Goal: Transaction & Acquisition: Subscribe to service/newsletter

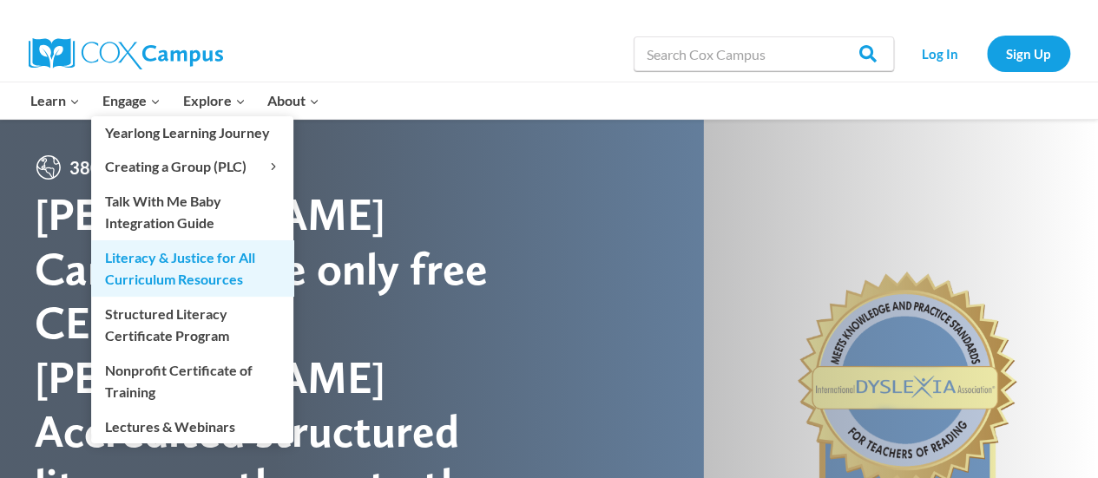
click at [170, 268] on link "Literacy & Justice for All Curriculum Resources" at bounding box center [192, 268] width 202 height 56
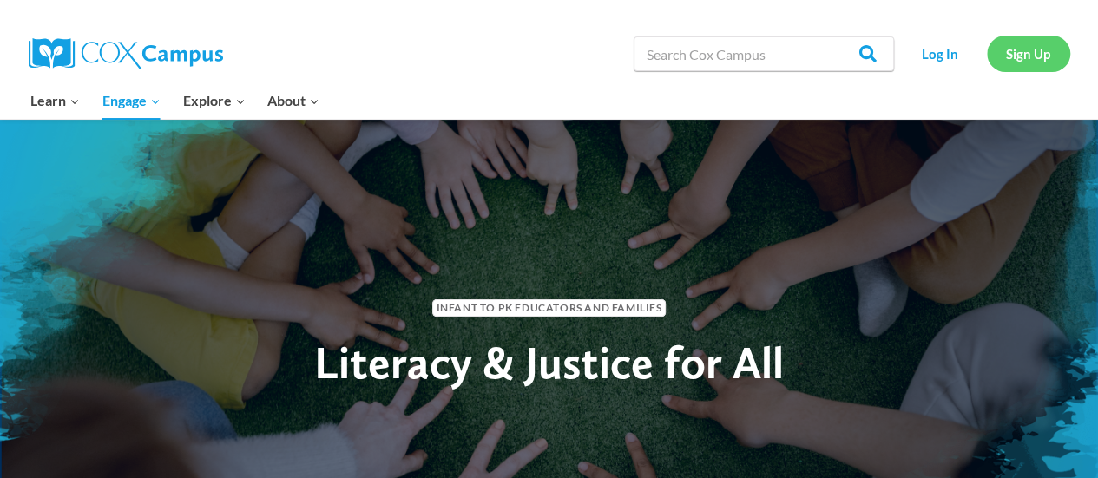
click at [1031, 57] on link "Sign Up" at bounding box center [1028, 54] width 83 height 36
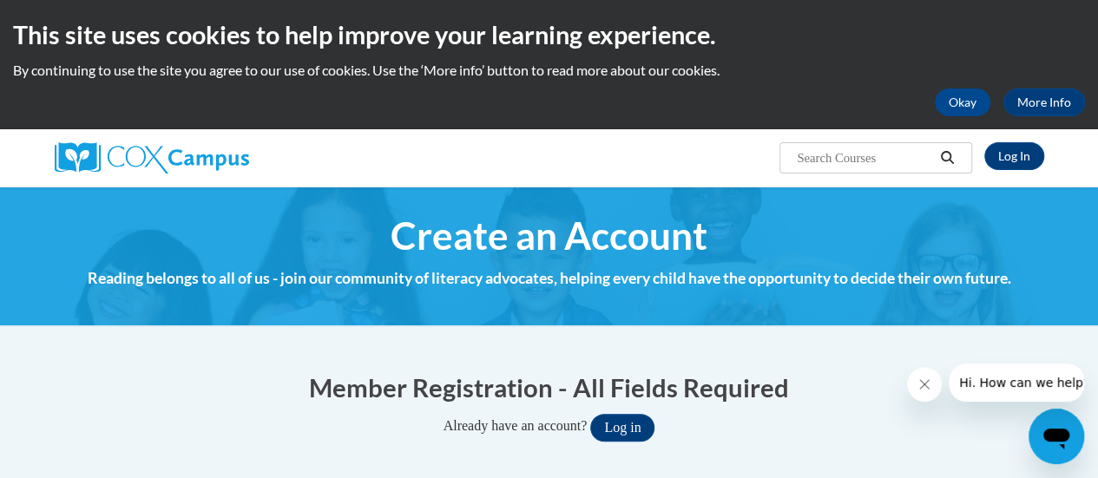
scroll to position [174, 0]
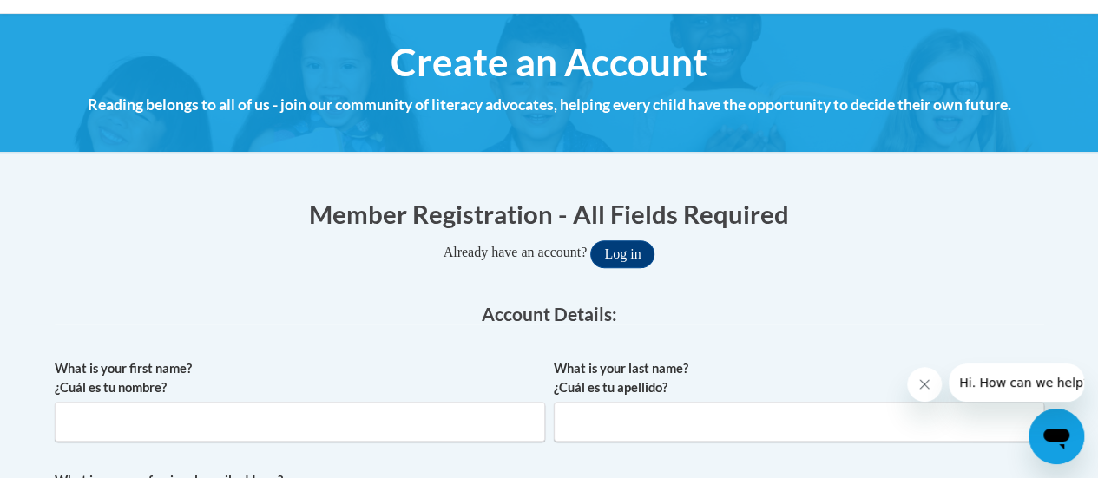
type input "[EMAIL_ADDRESS][DOMAIN_NAME]"
click at [135, 417] on input "What is your first name? ¿Cuál es tu nombre?" at bounding box center [300, 422] width 490 height 40
type input "[PERSON_NAME]"
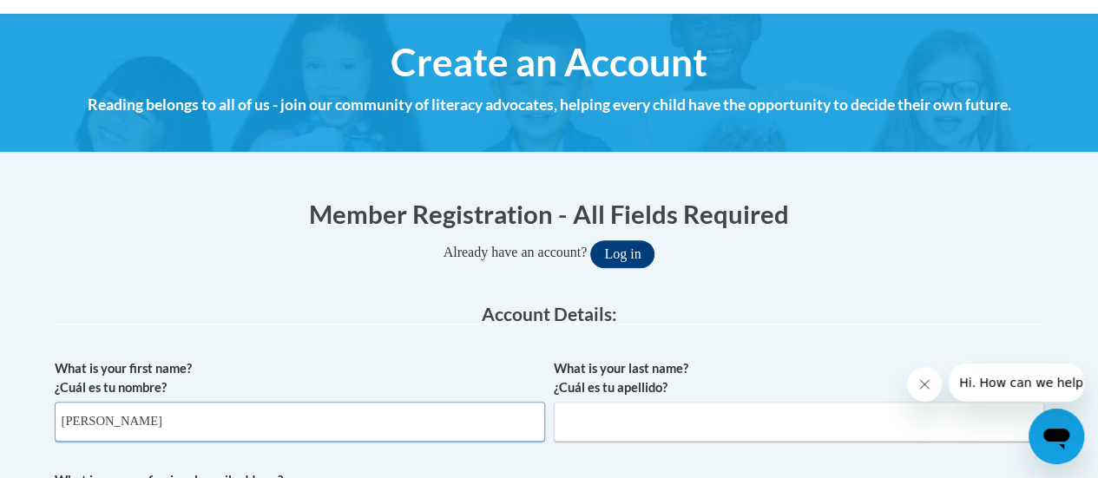
type input "[PERSON_NAME]"
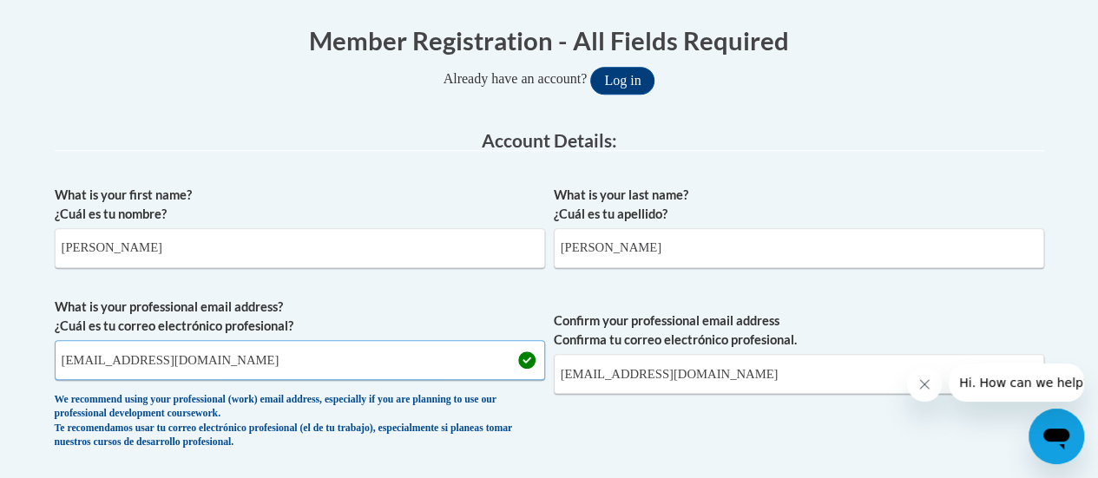
drag, startPoint x: 197, startPoint y: 359, endPoint x: 0, endPoint y: 360, distance: 197.0
type input "[EMAIL_ADDRESS][DOMAIN_NAME]"
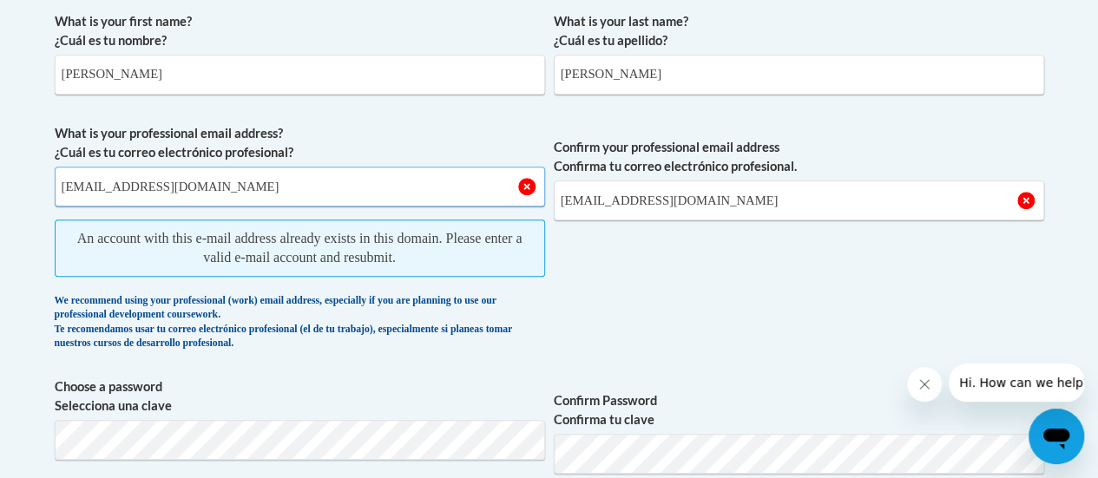
scroll to position [608, 0]
